Goal: Check status: Check status

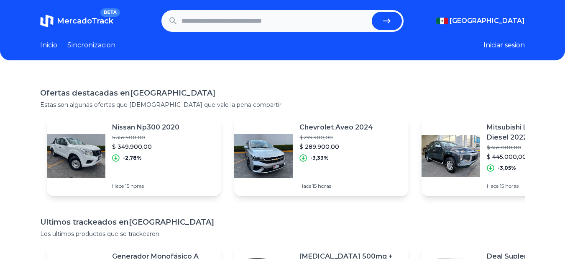
click at [233, 19] on input "text" at bounding box center [275, 21] width 187 height 18
paste input "**********"
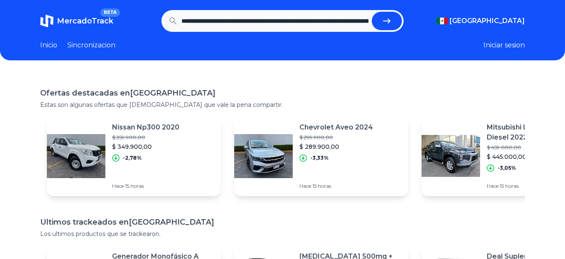
scroll to position [0, 287]
click at [389, 17] on icon "submit" at bounding box center [390, 21] width 10 height 10
type input "**********"
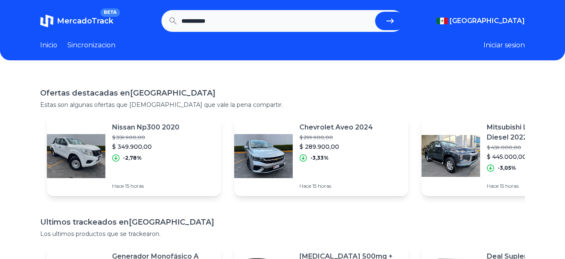
scroll to position [0, 0]
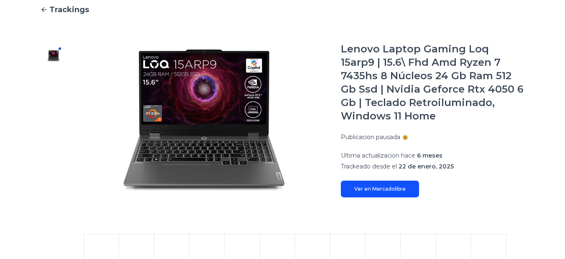
scroll to position [84, 0]
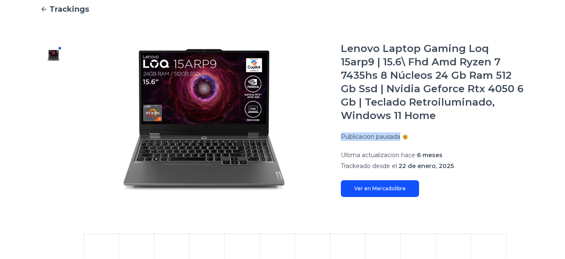
drag, startPoint x: 357, startPoint y: 142, endPoint x: 415, endPoint y: 143, distance: 57.8
click at [415, 143] on div "Lenovo Laptop Gaming Loq 15arp9 | 15.6\ Fhd Amd Ryzen 7 7435hs 8 Núcleos 24 Gb …" at bounding box center [433, 119] width 184 height 155
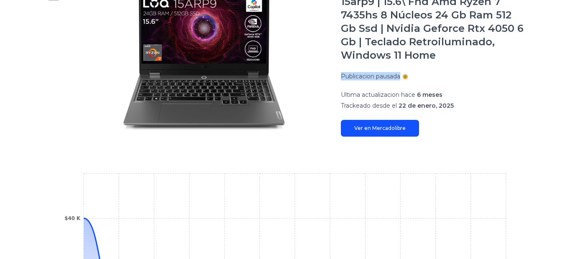
scroll to position [251, 0]
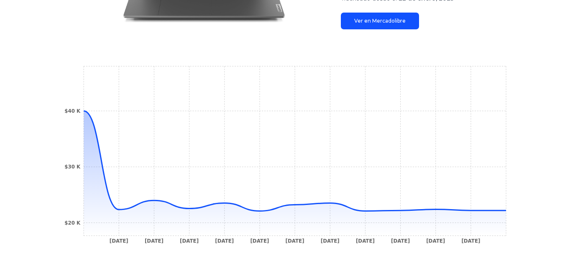
click at [366, 28] on link "Ver en Mercadolibre" at bounding box center [380, 21] width 78 height 17
